Goal: Transaction & Acquisition: Purchase product/service

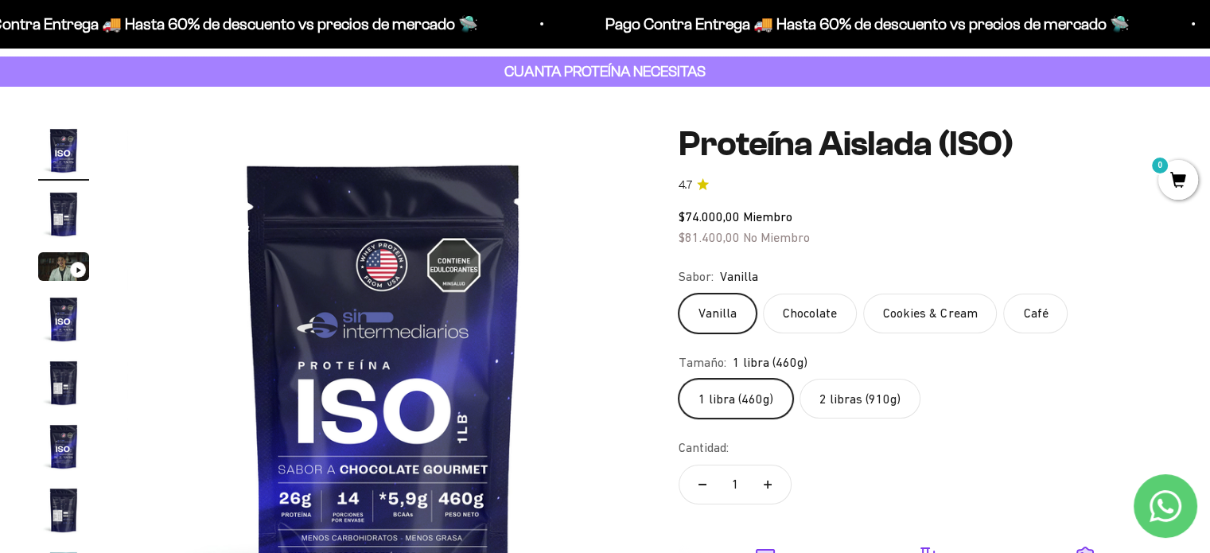
click at [1037, 200] on safe-sticky "Proteína Aislada (ISO) 4.7 $74.000,00 Miembro $81.400,00 No Miembro Calidad de …" at bounding box center [924, 429] width 493 height 608
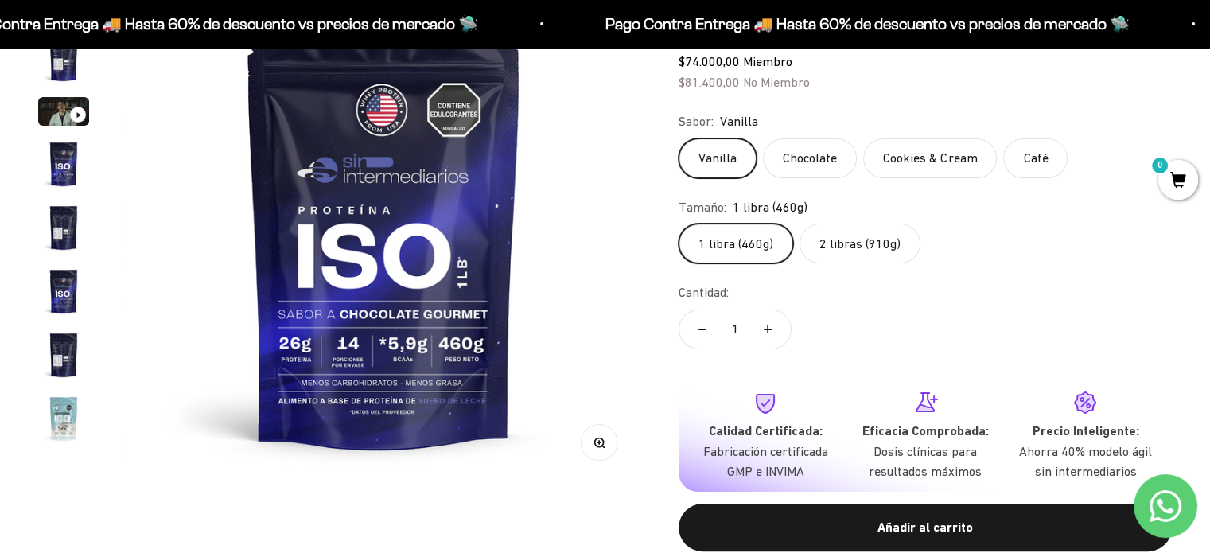
scroll to position [239, 0]
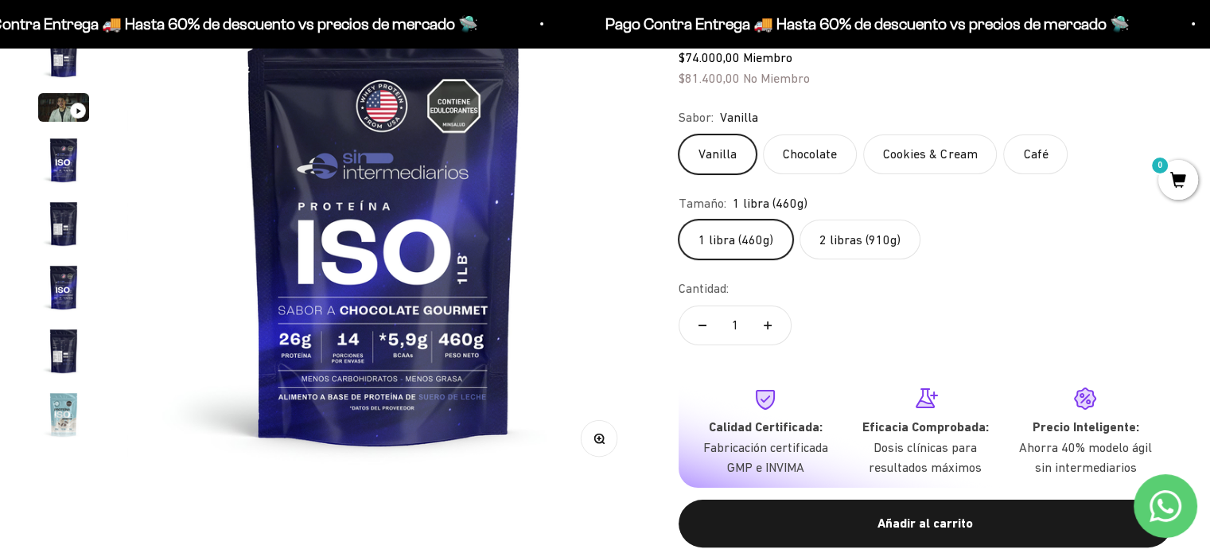
click at [62, 232] on img "Ir al artículo 5" at bounding box center [63, 223] width 51 height 51
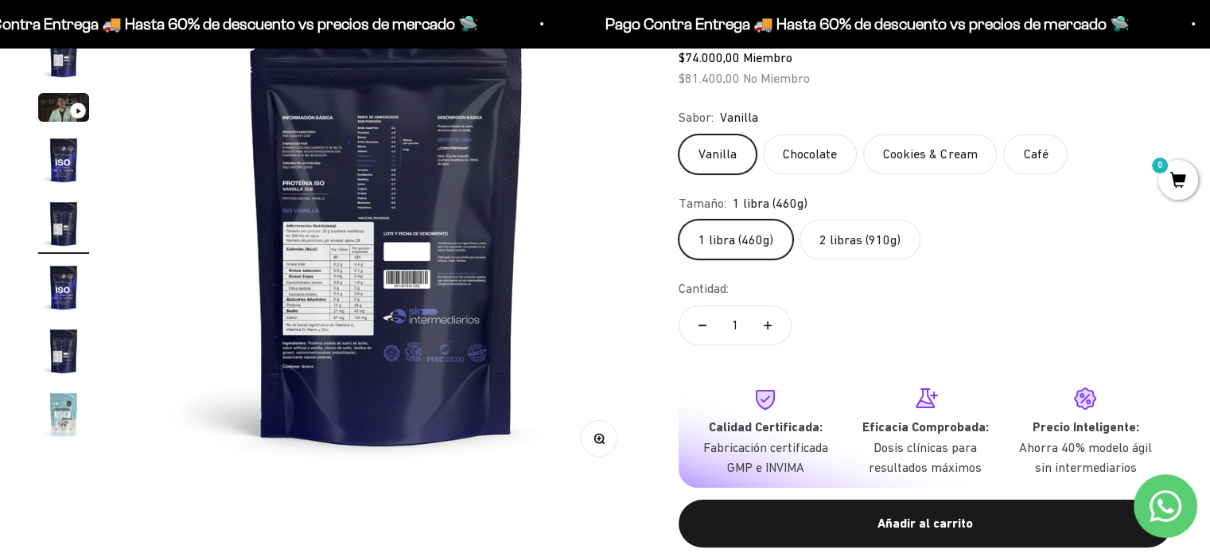
scroll to position [0, 2128]
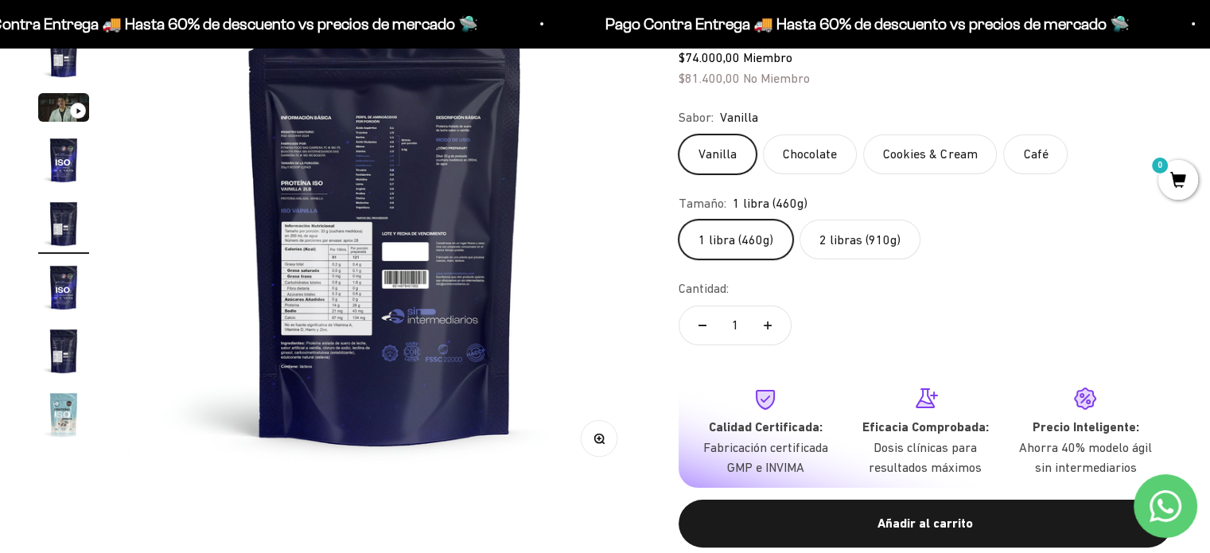
click at [331, 282] on img at bounding box center [384, 222] width 513 height 513
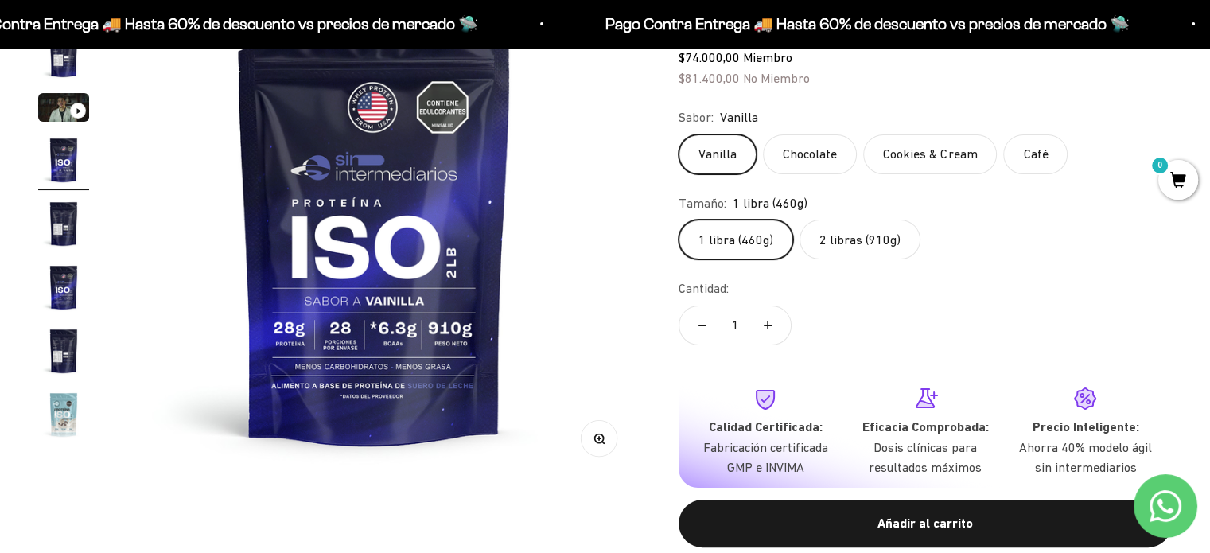
scroll to position [0, 1597]
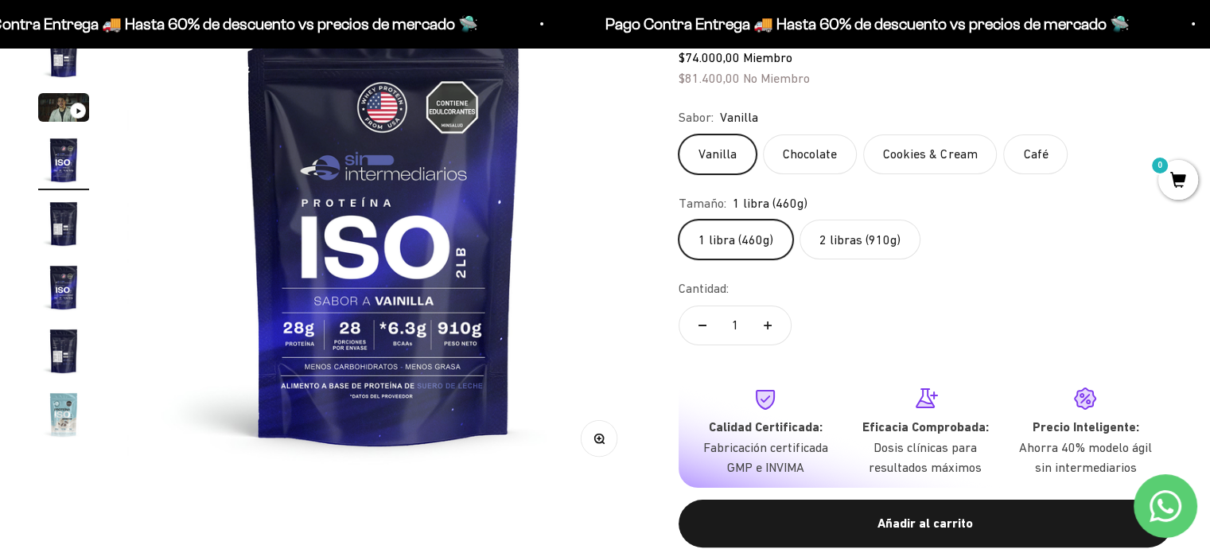
click at [63, 228] on img "Ir al artículo 5" at bounding box center [63, 223] width 51 height 51
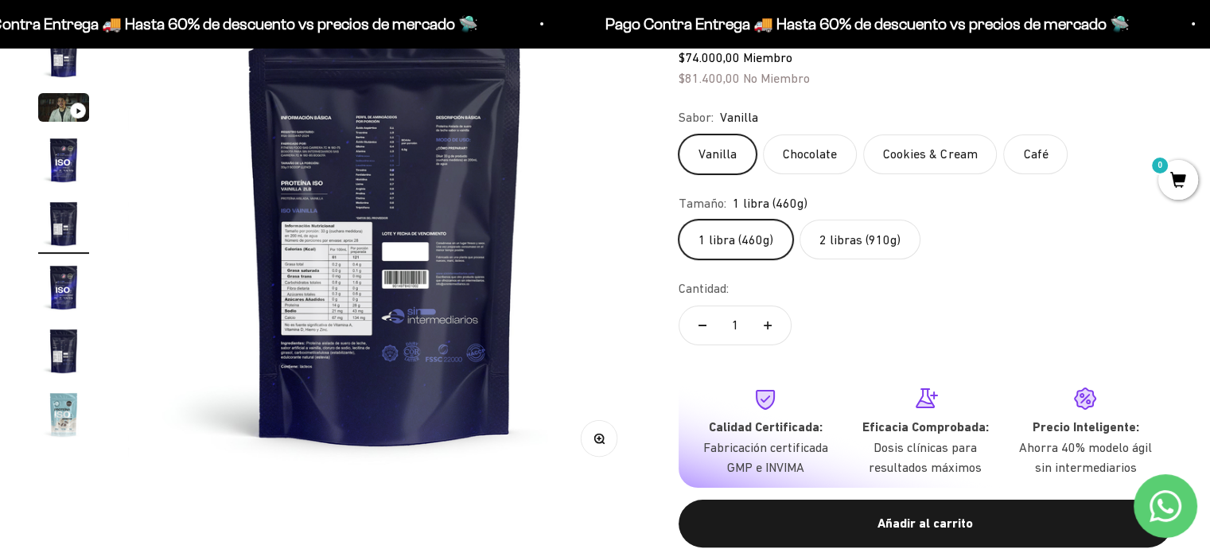
scroll to position [0, 2128]
click at [597, 437] on icon "button" at bounding box center [598, 437] width 4 height 4
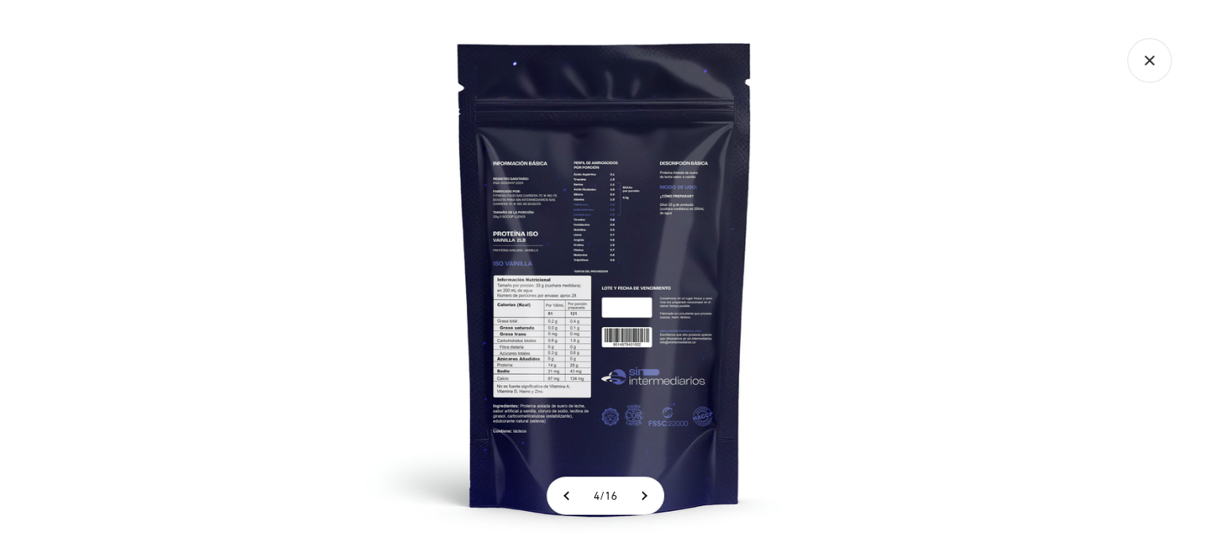
click at [521, 318] on img at bounding box center [604, 276] width 553 height 553
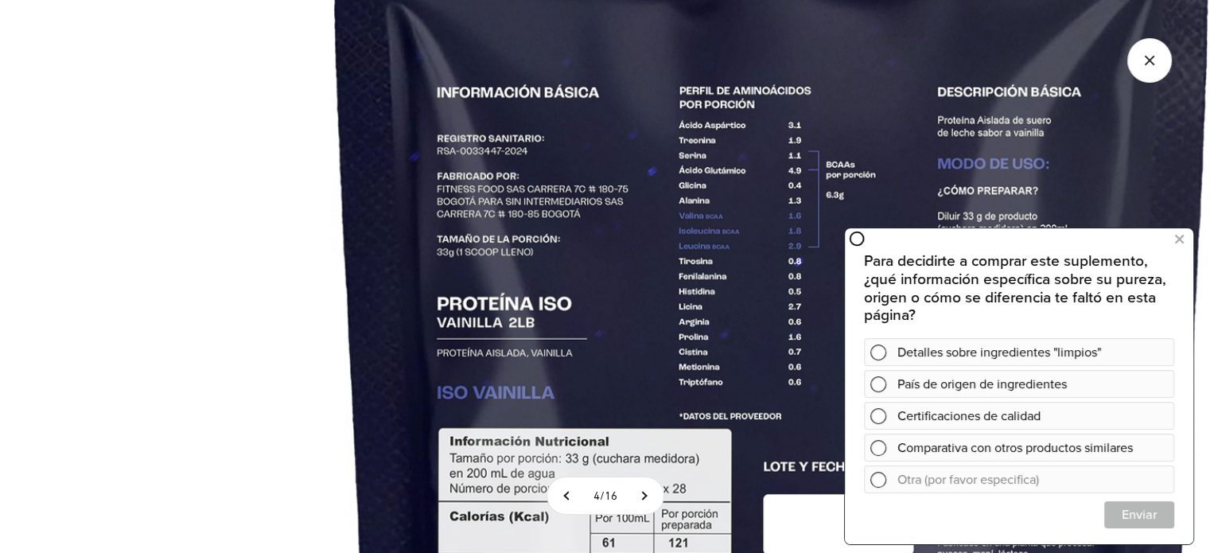
click at [1150, 69] on icon "Cerrar galería" at bounding box center [1149, 60] width 45 height 45
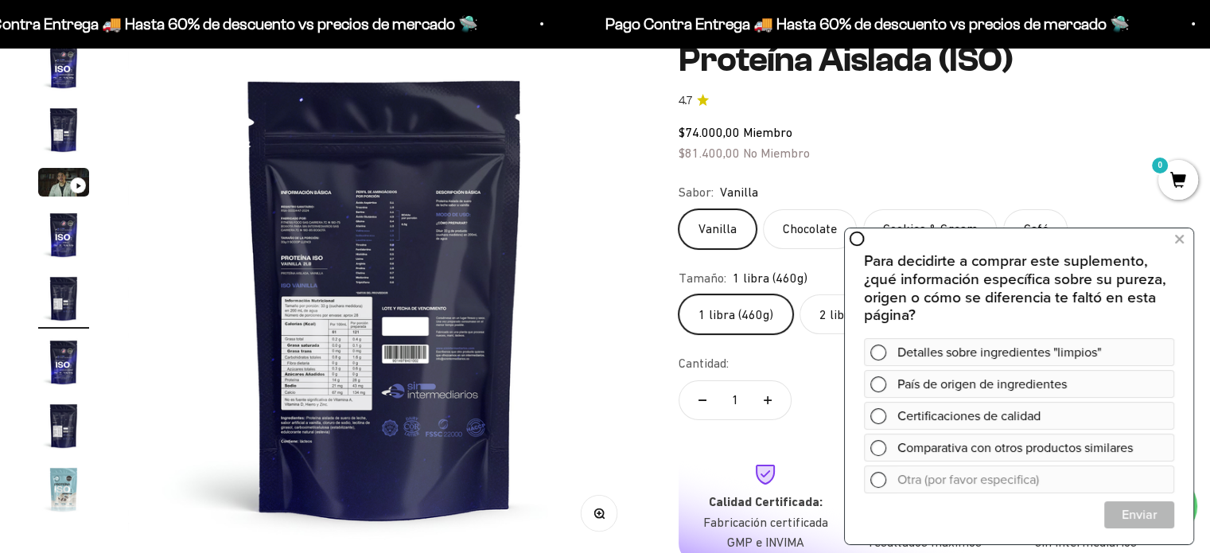
scroll to position [0, 0]
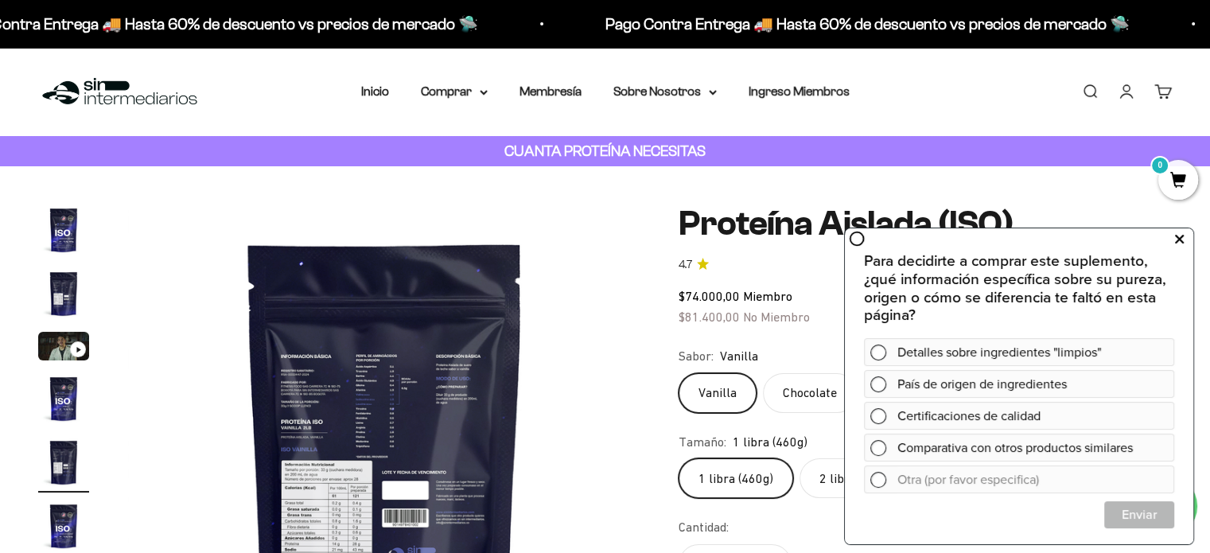
click at [1179, 239] on icon at bounding box center [1179, 239] width 9 height 21
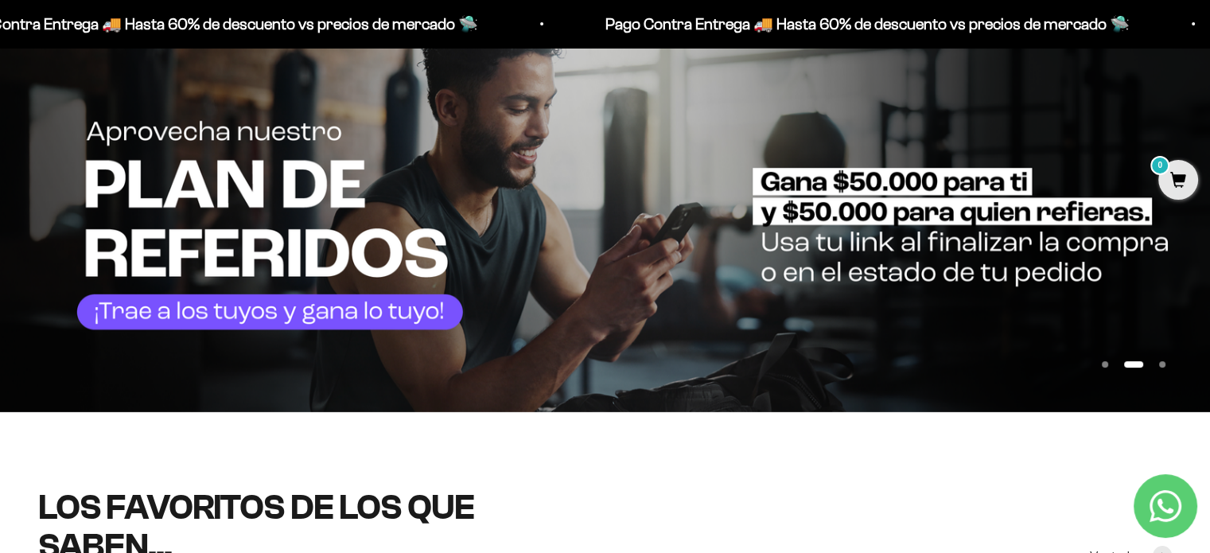
scroll to position [159, 0]
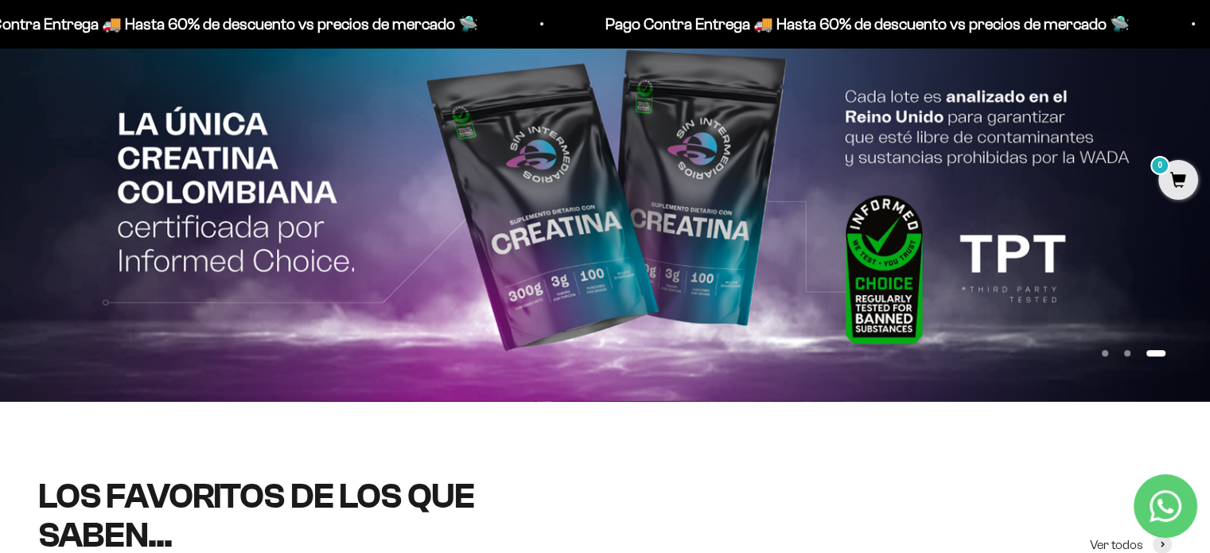
click at [6, 219] on img at bounding box center [605, 204] width 1210 height 394
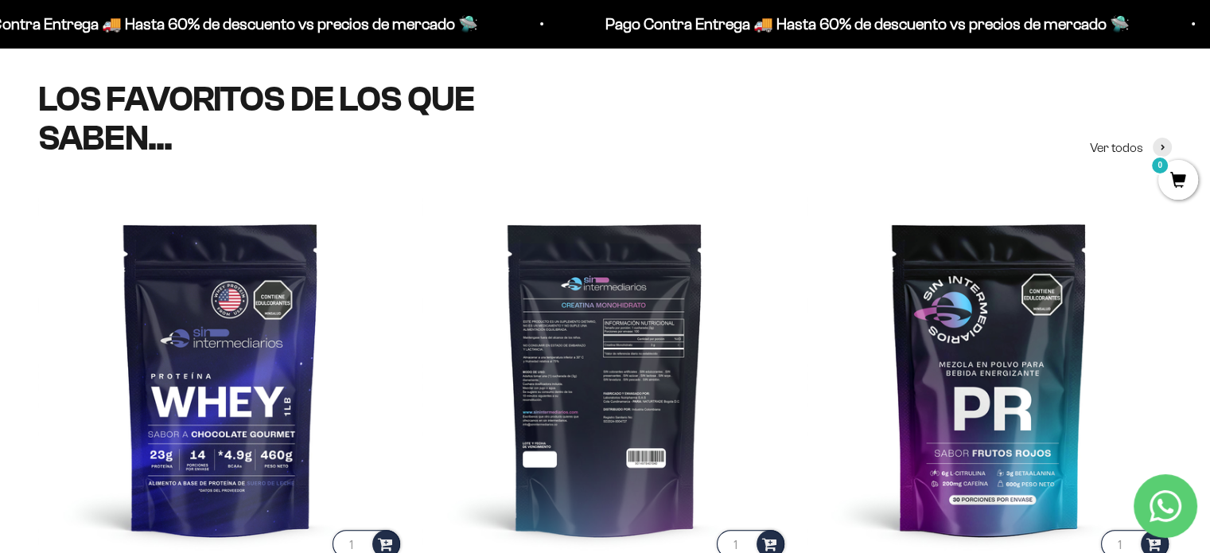
scroll to position [80, 0]
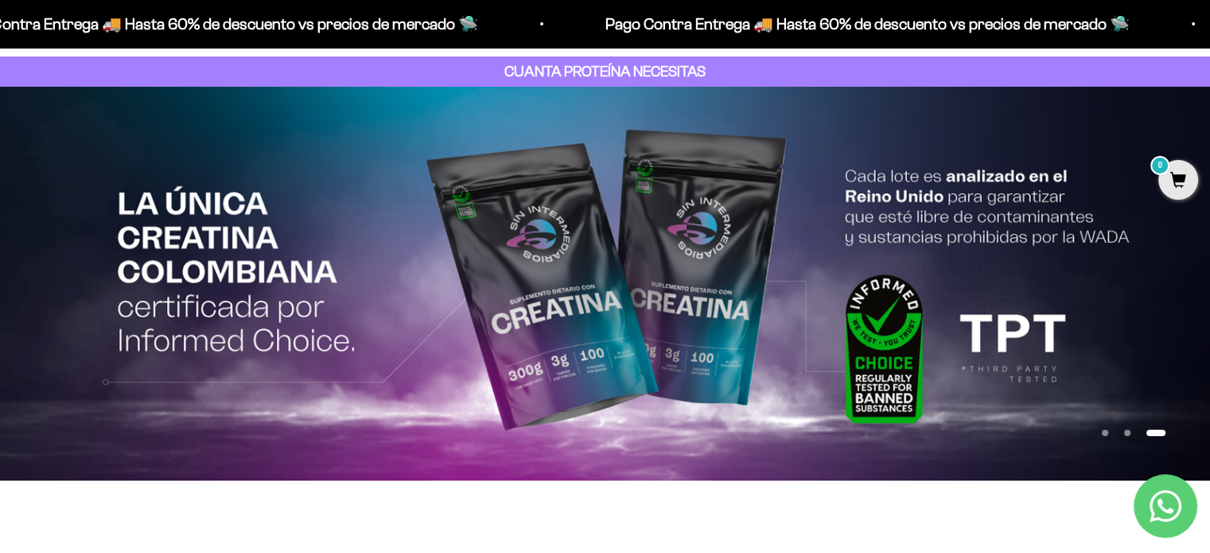
click at [1107, 434] on button "Ir al artículo 1" at bounding box center [1104, 432] width 6 height 6
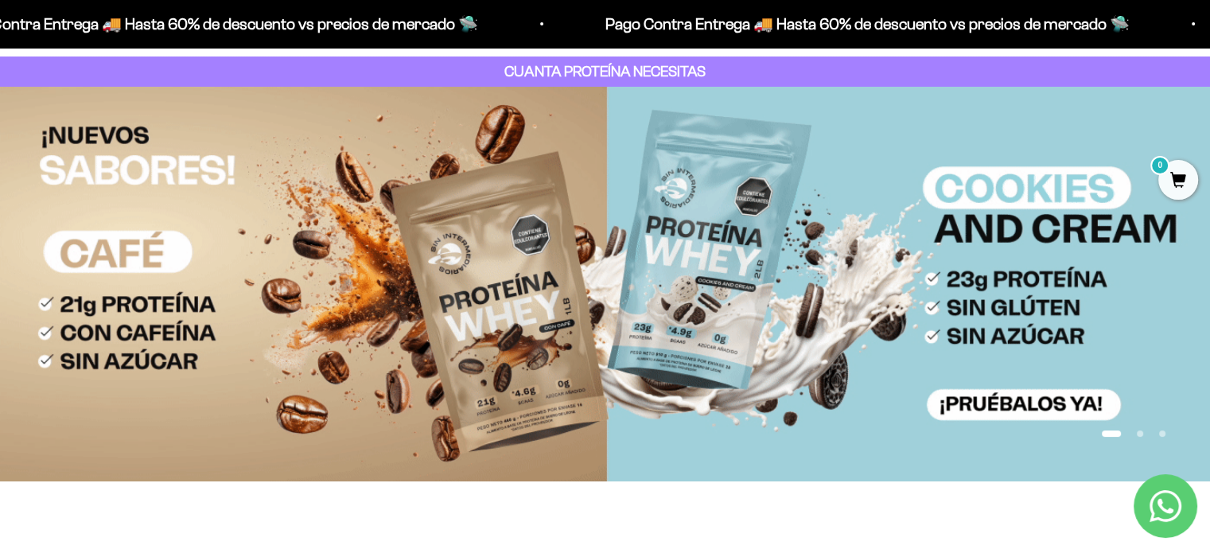
click at [1106, 434] on button "Ir al artículo 1" at bounding box center [1110, 433] width 19 height 6
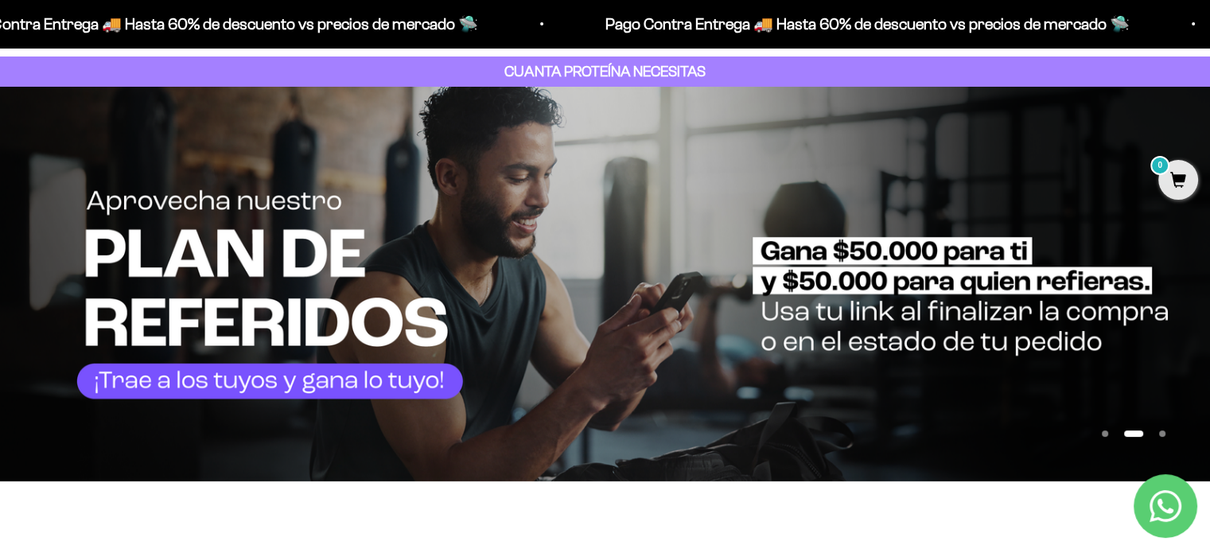
click at [1104, 432] on button "Ir al artículo 1" at bounding box center [1104, 433] width 6 height 6
click at [1104, 435] on button "Ir al artículo 1" at bounding box center [1104, 433] width 6 height 6
click at [1160, 433] on button "Ir al artículo 3" at bounding box center [1162, 433] width 6 height 6
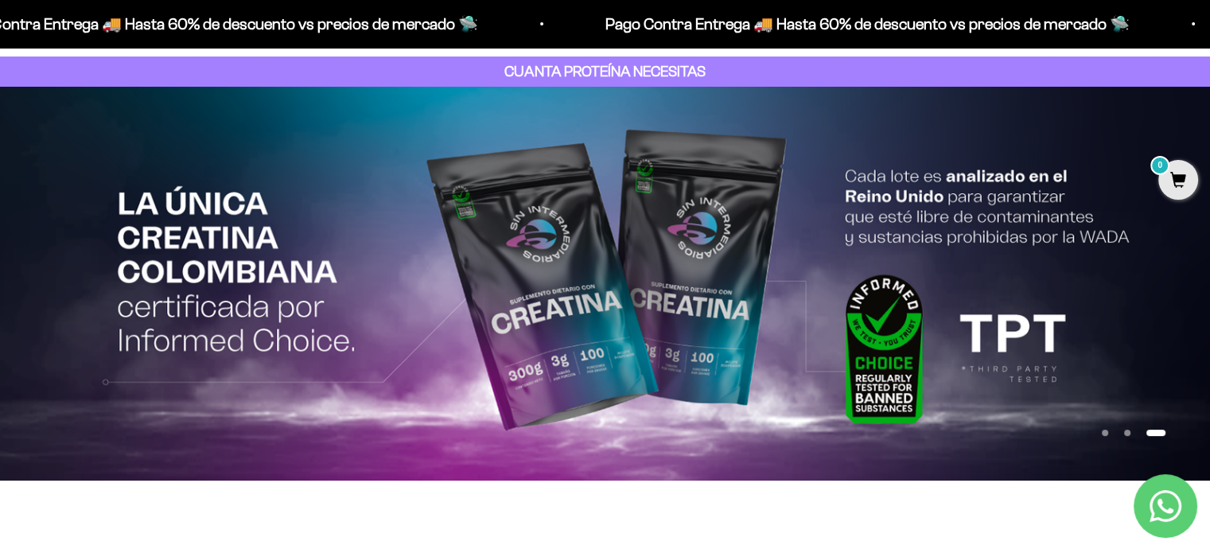
click at [1160, 433] on button "Ir al artículo 3" at bounding box center [1155, 432] width 19 height 6
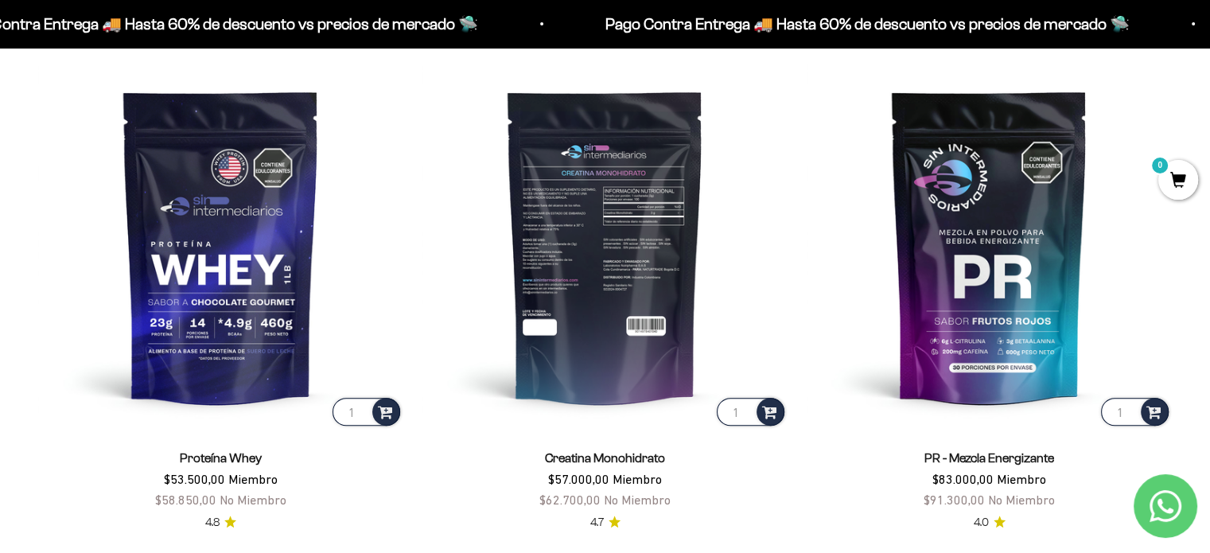
scroll to position [716, 0]
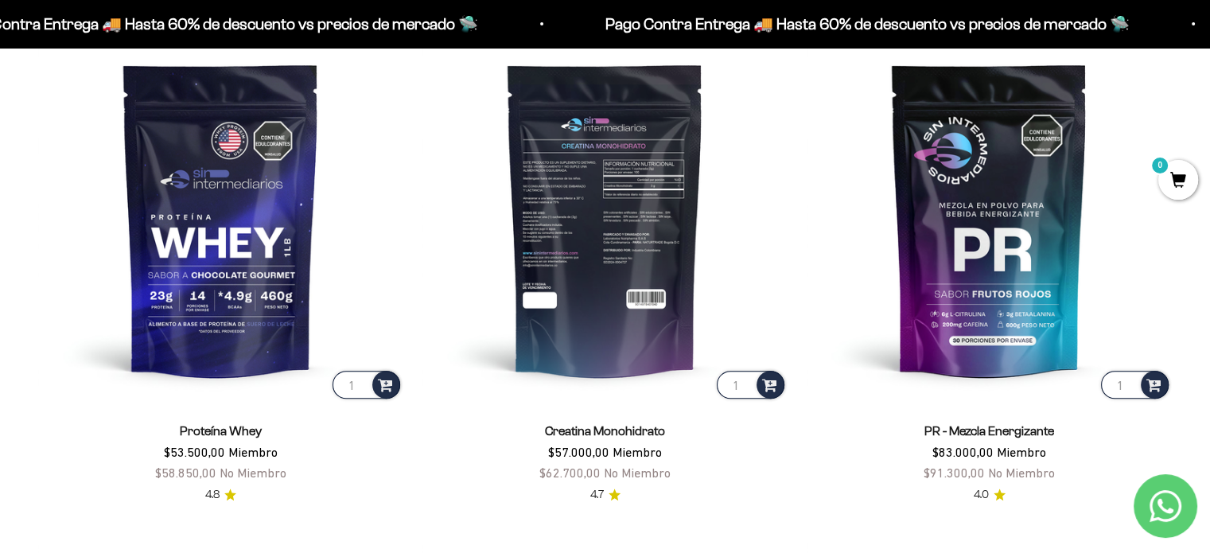
click at [581, 255] on img at bounding box center [604, 219] width 365 height 365
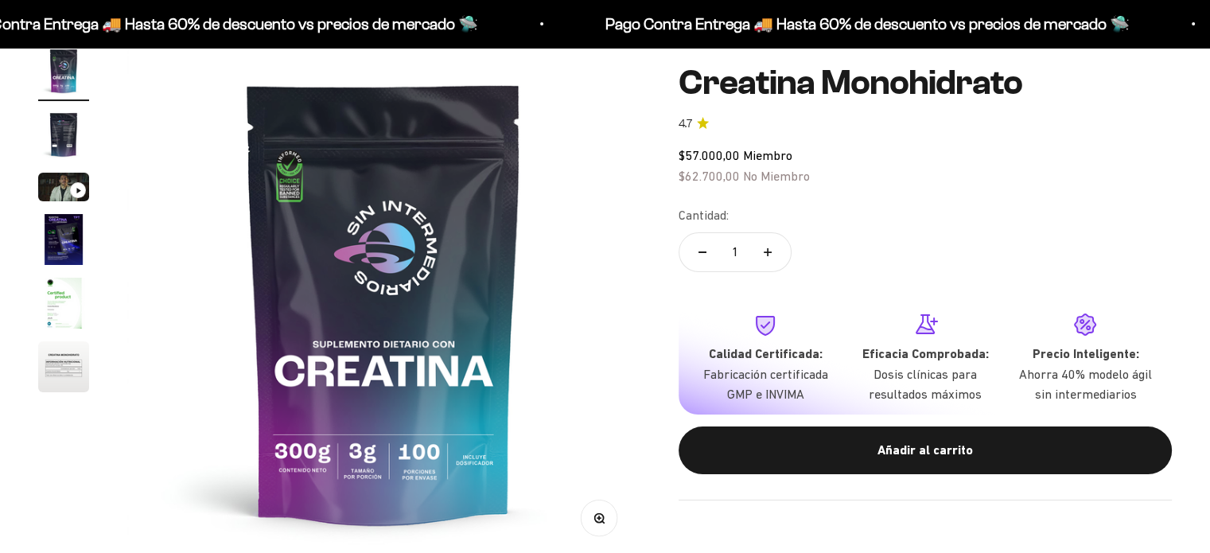
click at [51, 367] on img "Ir al artículo 6" at bounding box center [63, 366] width 51 height 51
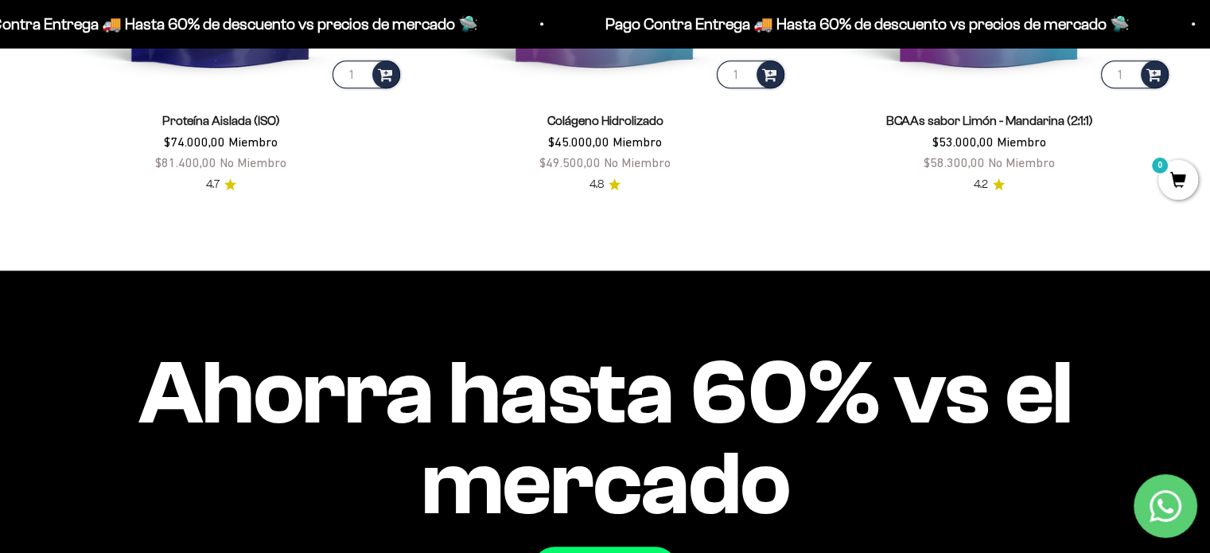
scroll to position [1804, 0]
